Goal: Transaction & Acquisition: Purchase product/service

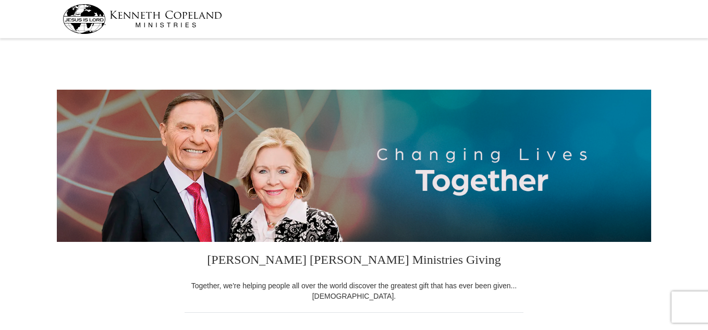
select select "VA"
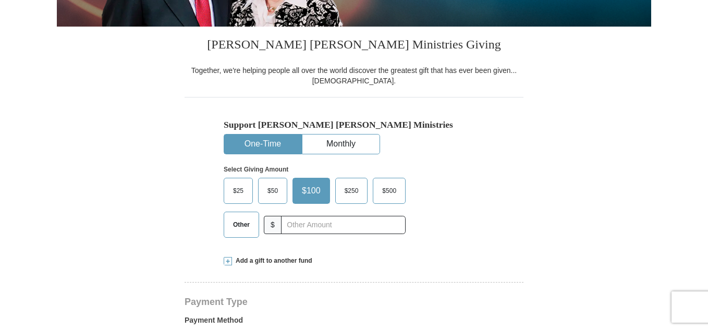
click at [277, 192] on span "$50" at bounding box center [272, 191] width 21 height 16
click at [0, 0] on input "$50" at bounding box center [0, 0] width 0 height 0
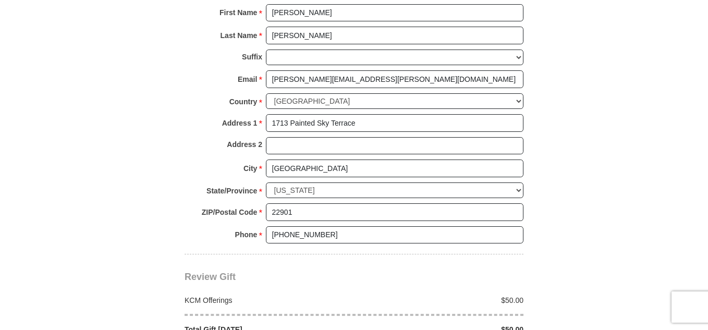
scroll to position [913, 0]
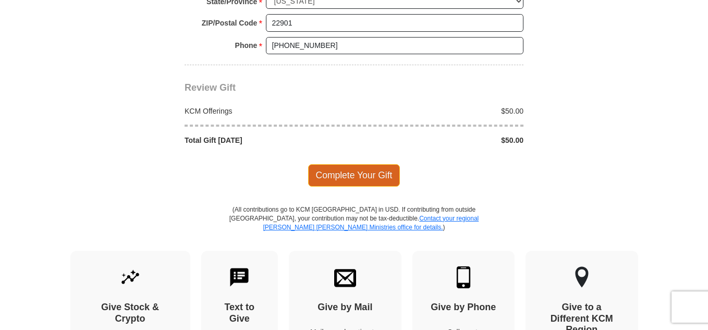
click at [363, 176] on span "Complete Your Gift" at bounding box center [354, 175] width 92 height 22
